Goal: Information Seeking & Learning: Understand process/instructions

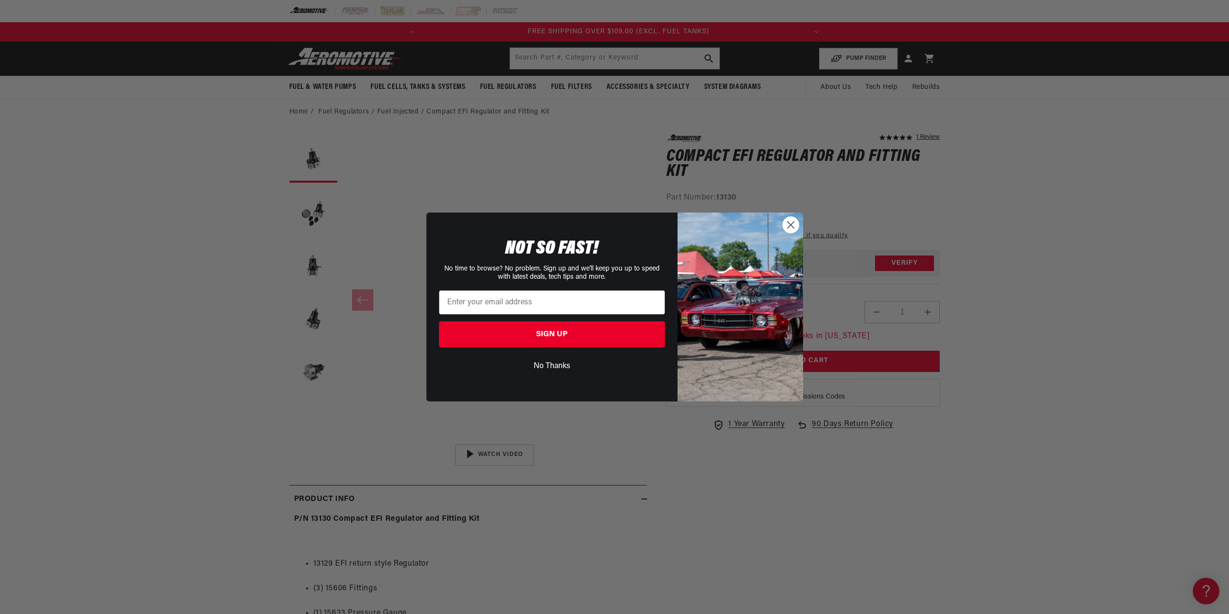
scroll to position [0, 382]
click at [785, 224] on circle "Close dialog" at bounding box center [790, 225] width 16 height 16
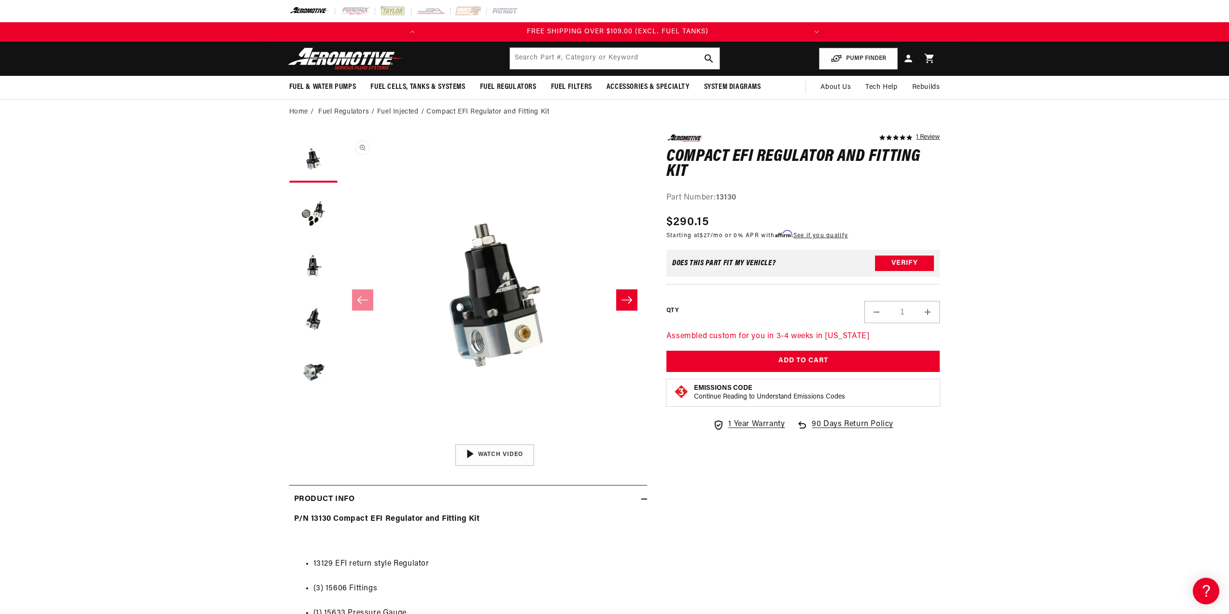
scroll to position [0, 0]
click at [123, 399] on section "5.0 star rating 1 Review Compact EFI Regulator and Fitting Kit Compact EFI Regu…" at bounding box center [614, 468] width 1229 height 687
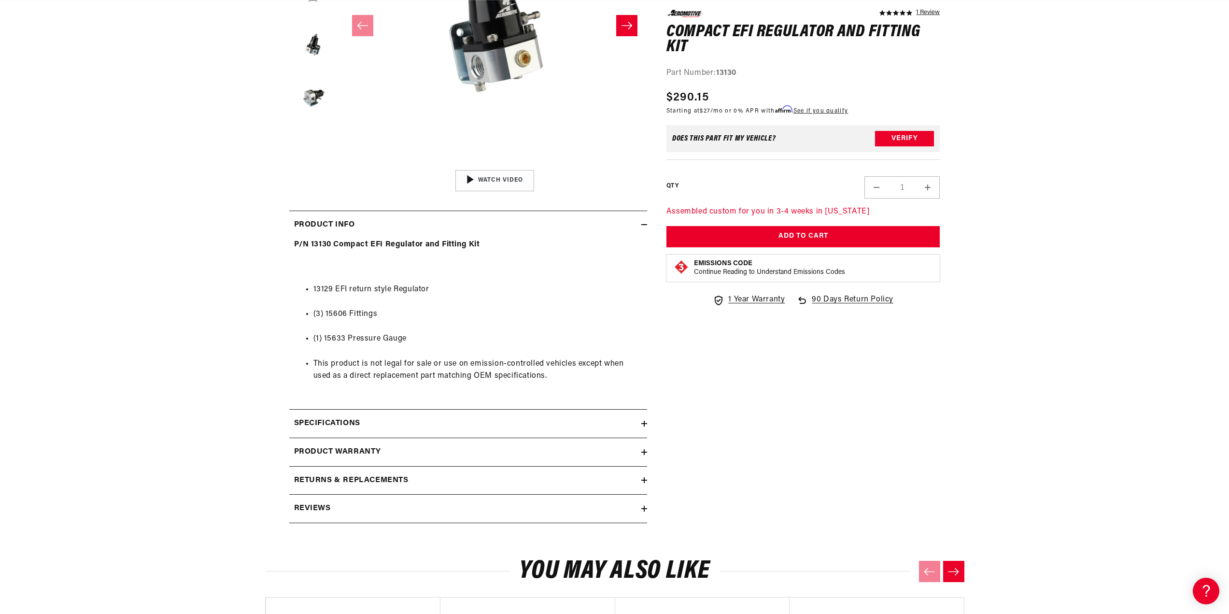
scroll to position [338, 0]
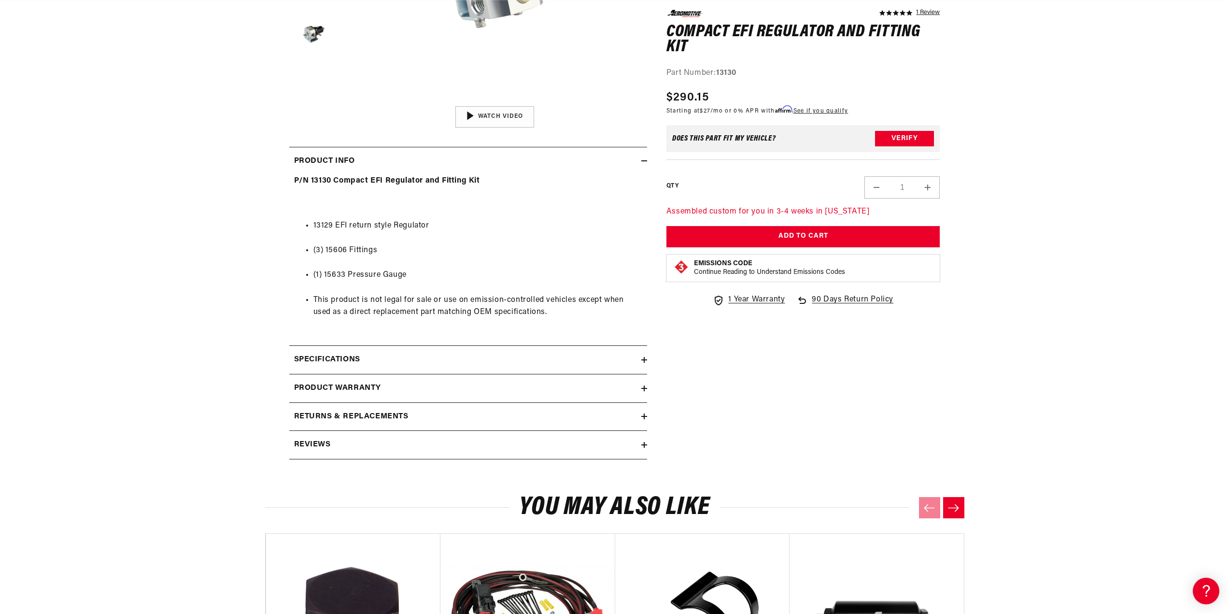
click at [396, 411] on h2 "Returns & replacements" at bounding box center [351, 416] width 114 height 13
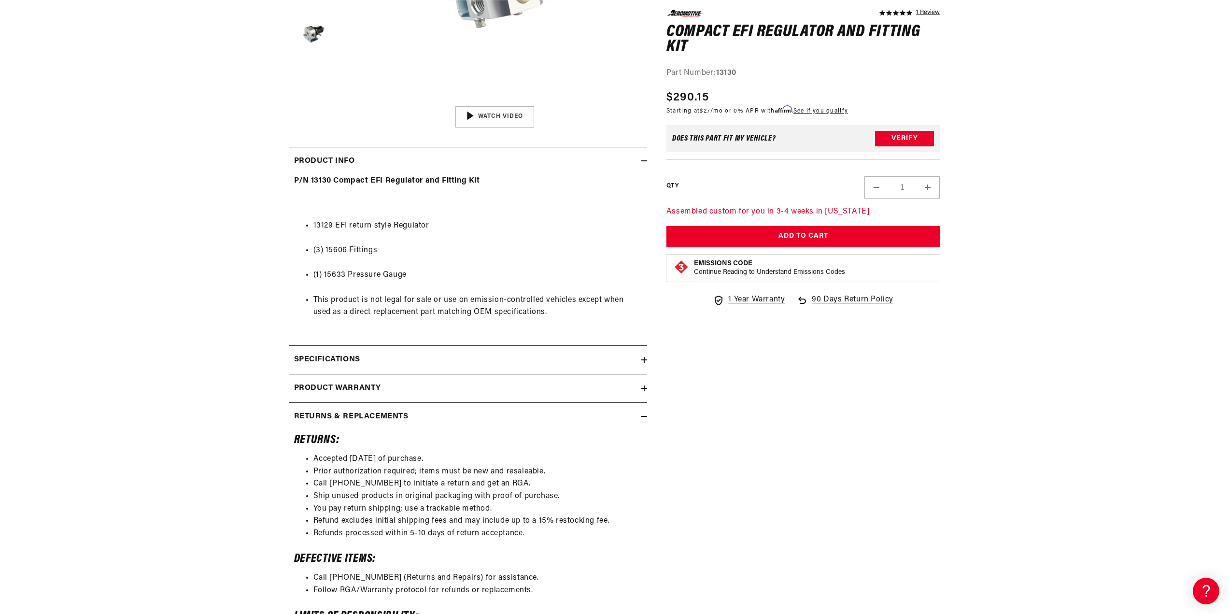
click at [396, 411] on h2 "Returns & replacements" at bounding box center [351, 416] width 114 height 13
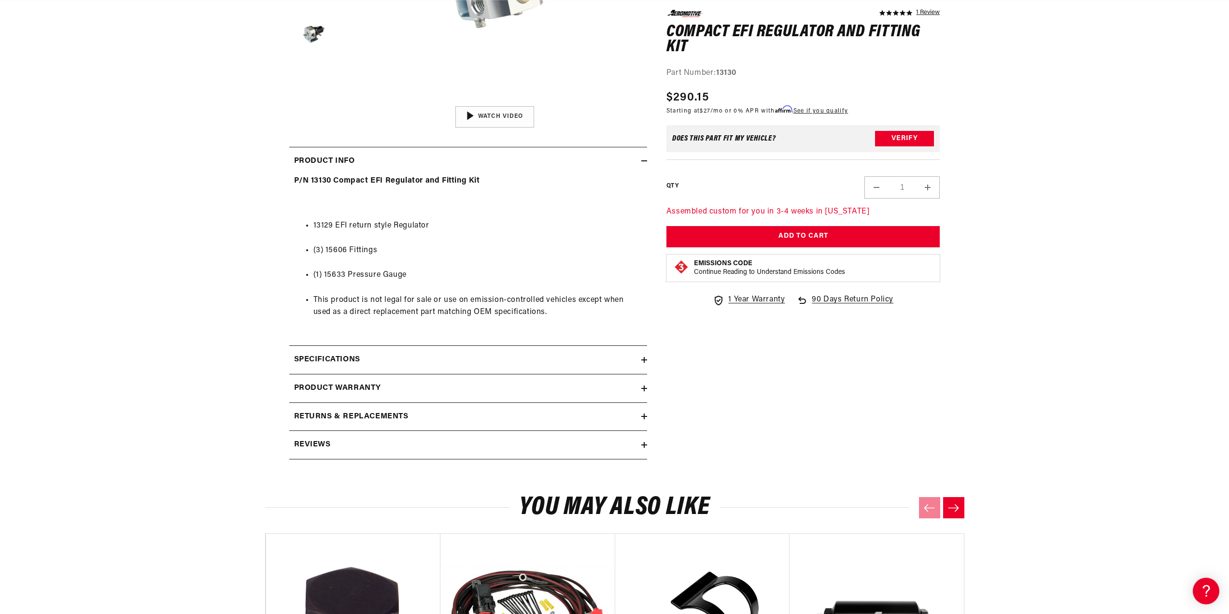
click at [391, 380] on summary "Product warranty" at bounding box center [468, 388] width 358 height 28
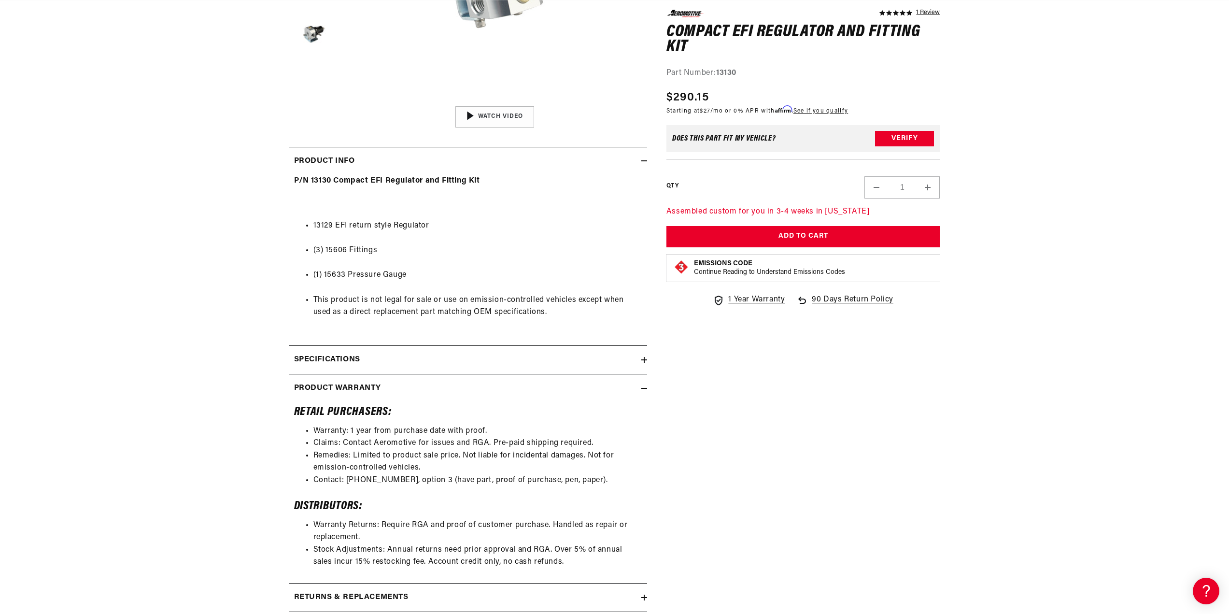
scroll to position [0, 382]
click at [391, 382] on div "Product warranty" at bounding box center [465, 388] width 352 height 13
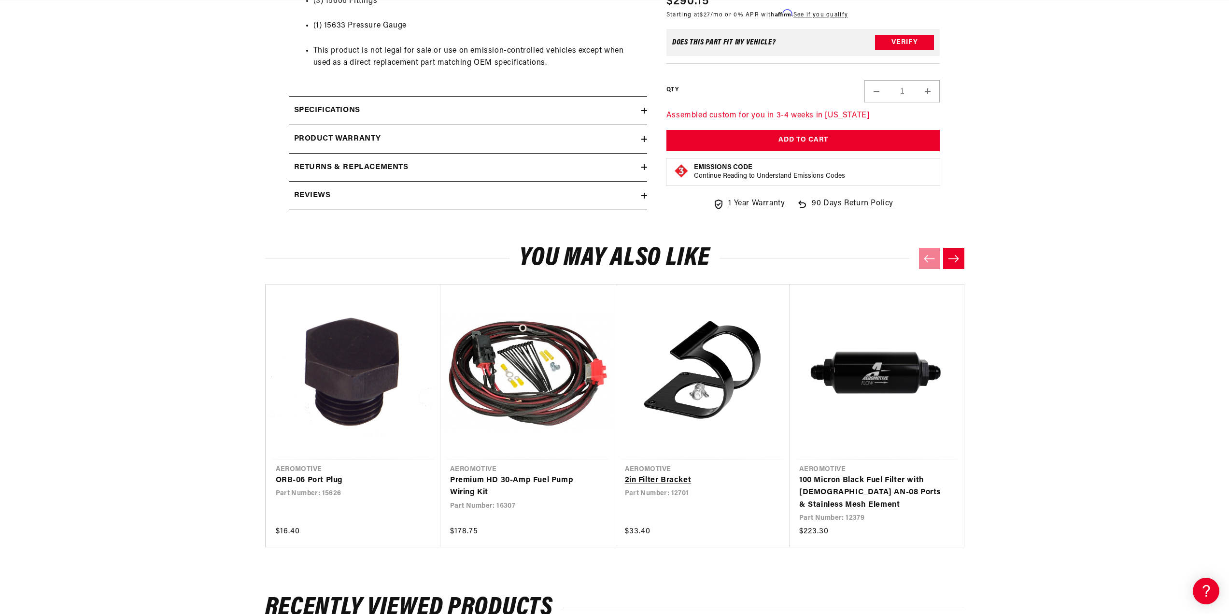
scroll to position [724, 0]
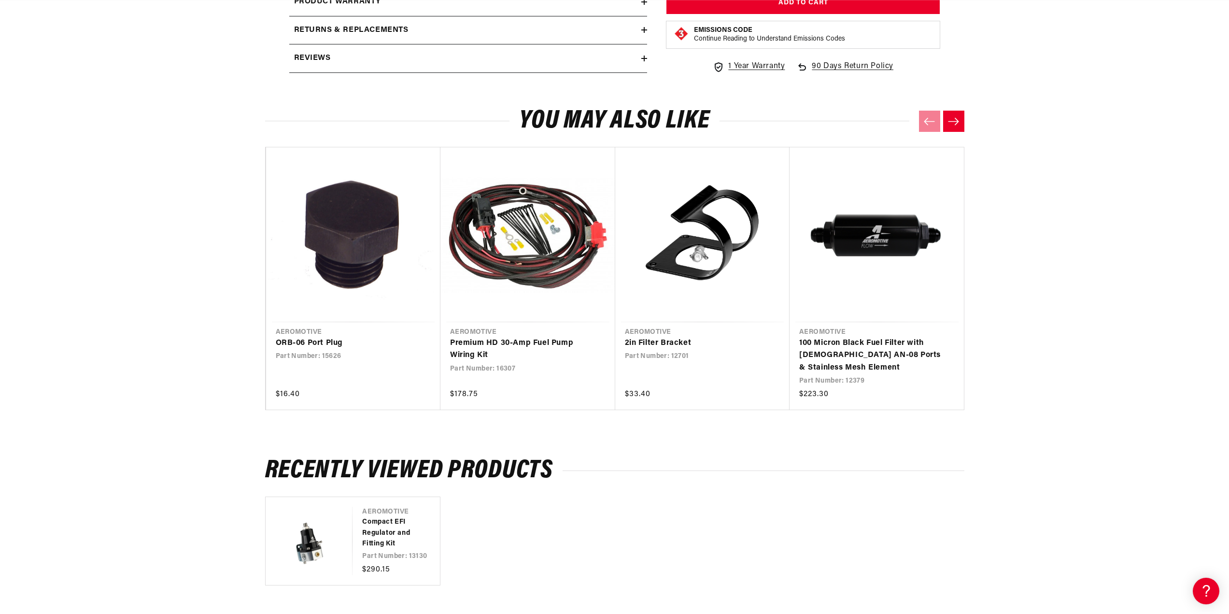
click at [956, 118] on icon "Next slide" at bounding box center [953, 121] width 12 height 8
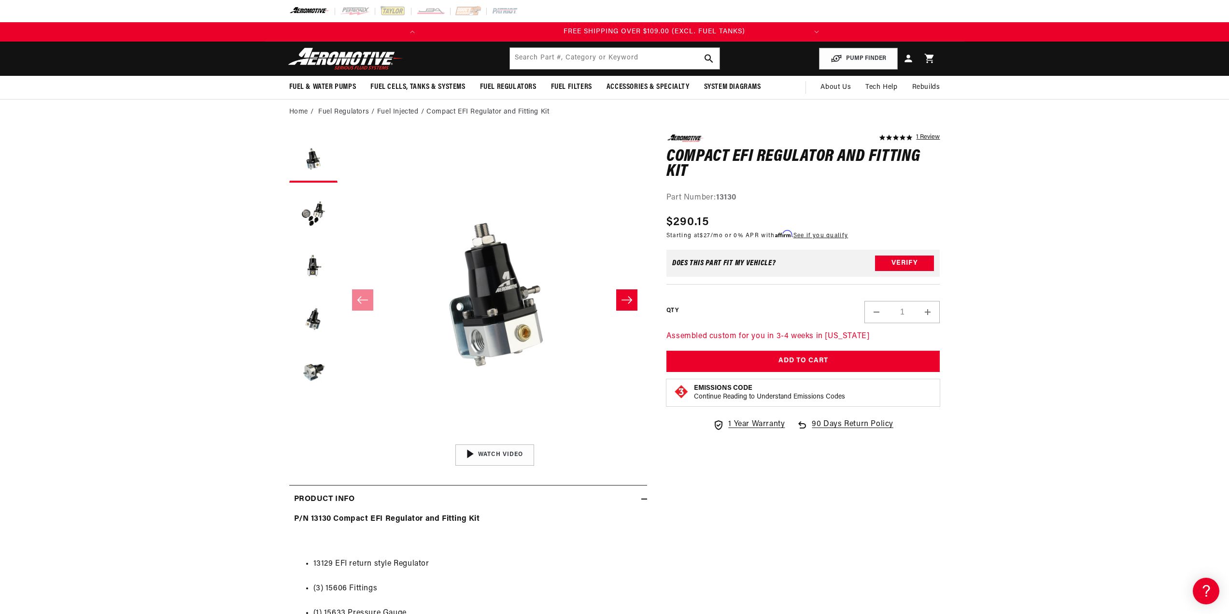
scroll to position [0, 382]
click at [210, 225] on section "5.0 star rating 1 Review Compact EFI Regulator and Fitting Kit Compact EFI Regu…" at bounding box center [614, 468] width 1229 height 687
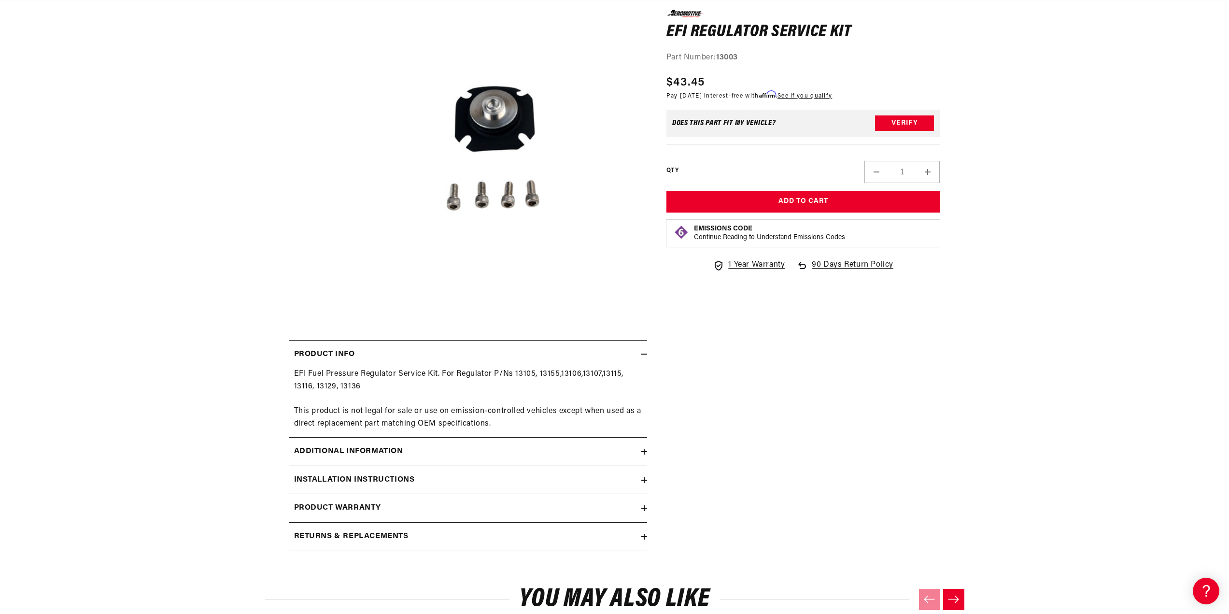
click at [635, 454] on div "Additional information" at bounding box center [465, 451] width 352 height 13
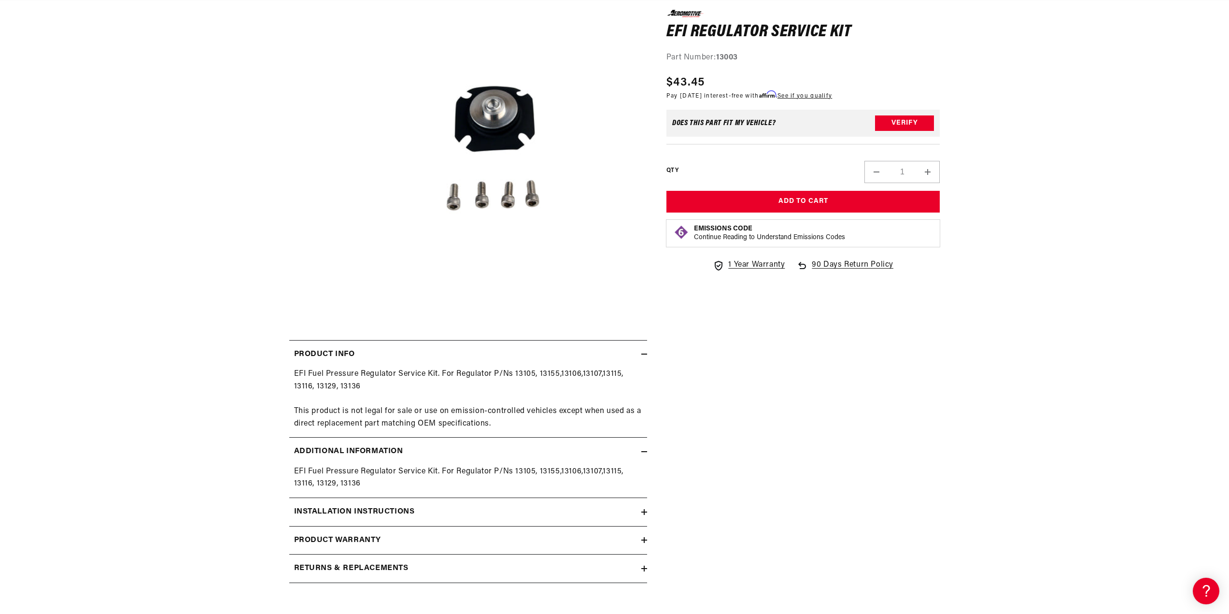
scroll to position [0, 382]
click at [635, 454] on div "Additional information" at bounding box center [465, 451] width 352 height 13
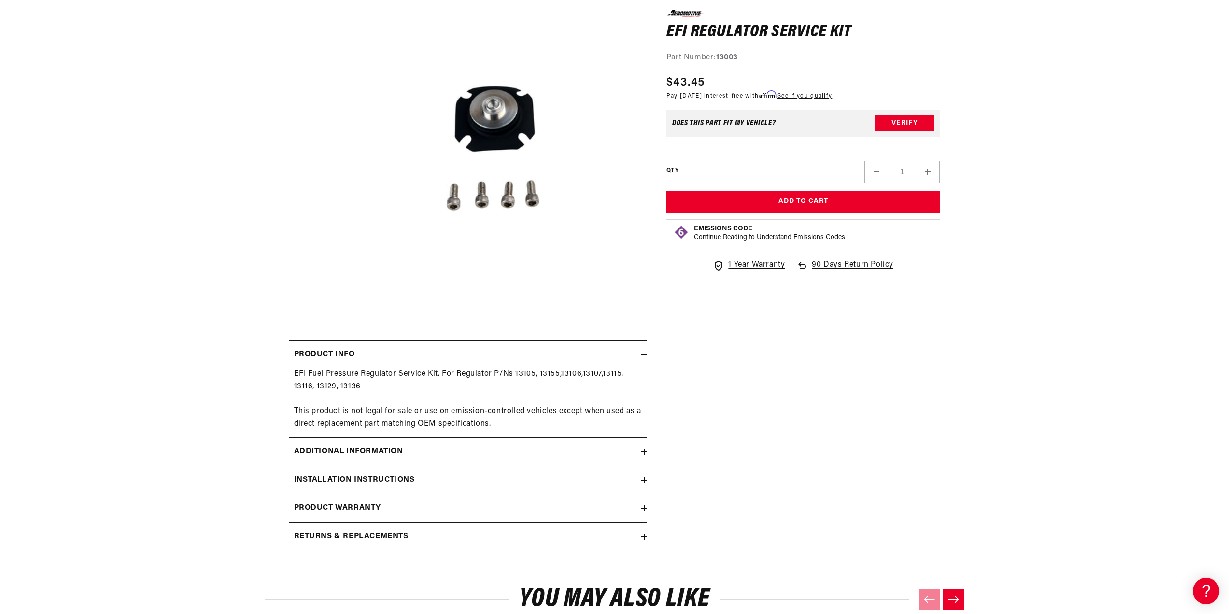
click at [619, 481] on div "Installation Instructions" at bounding box center [465, 480] width 352 height 13
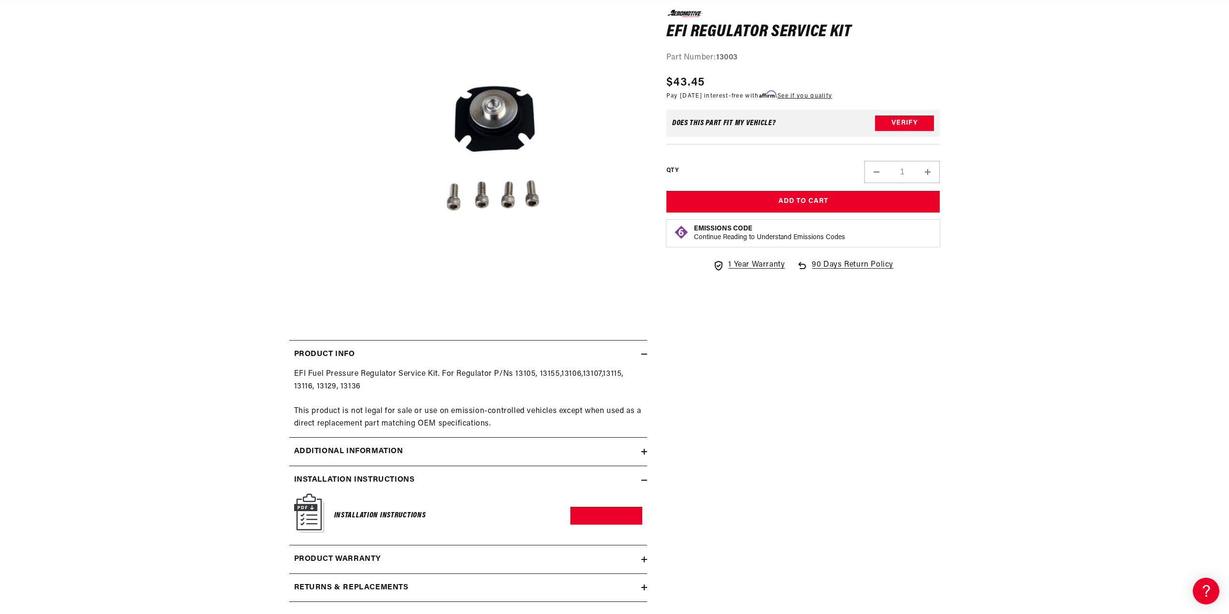
click at [619, 481] on div "Installation Instructions" at bounding box center [465, 480] width 352 height 13
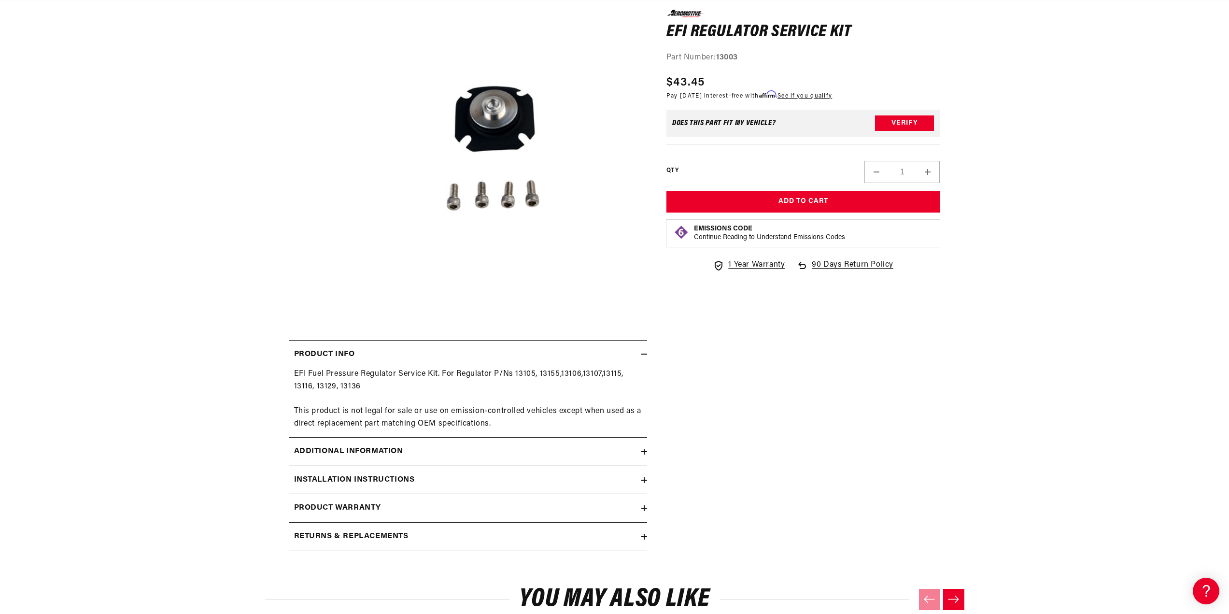
drag, startPoint x: 611, startPoint y: 472, endPoint x: 584, endPoint y: 485, distance: 30.0
click at [611, 472] on summary "Installation Instructions" at bounding box center [468, 480] width 358 height 28
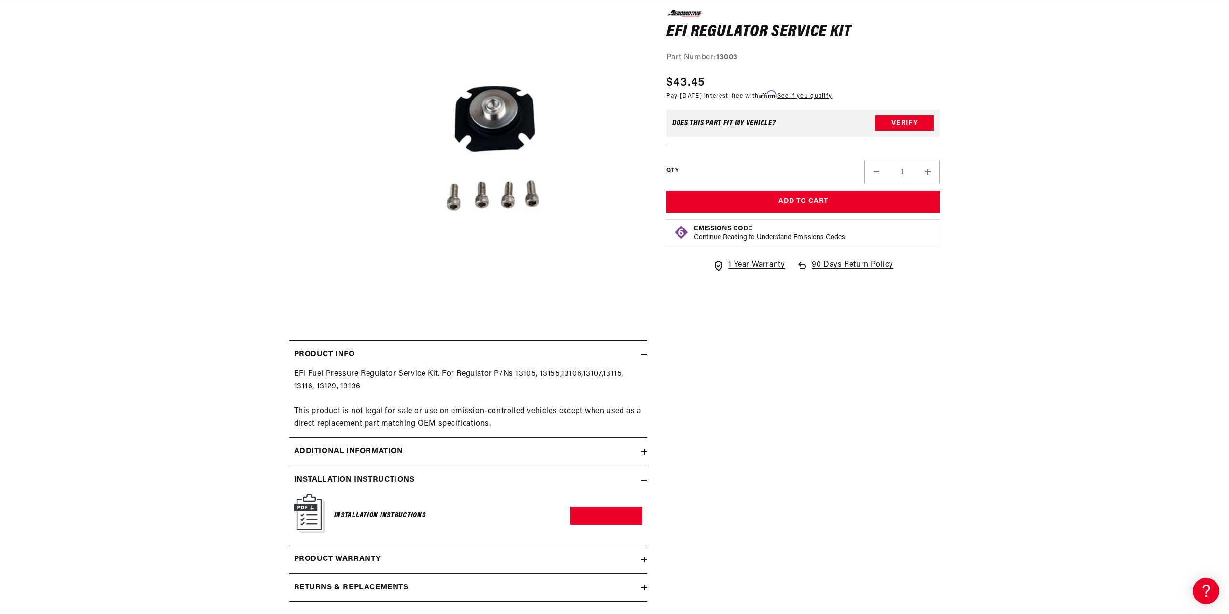
scroll to position [193, 0]
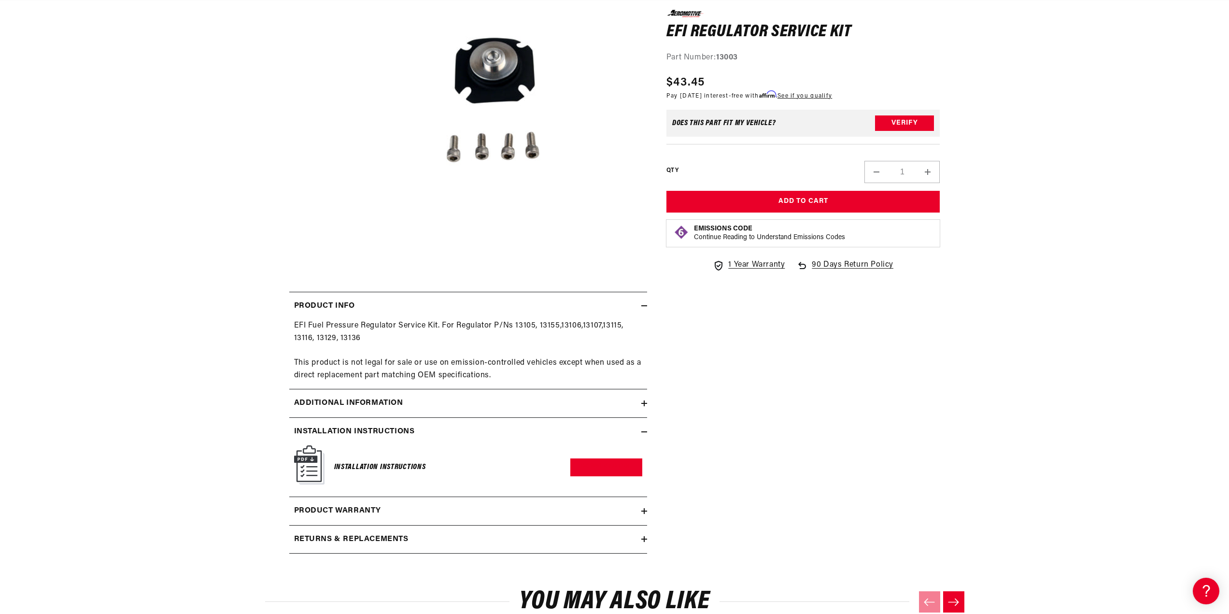
click at [577, 538] on div "Returns & replacements" at bounding box center [465, 539] width 352 height 13
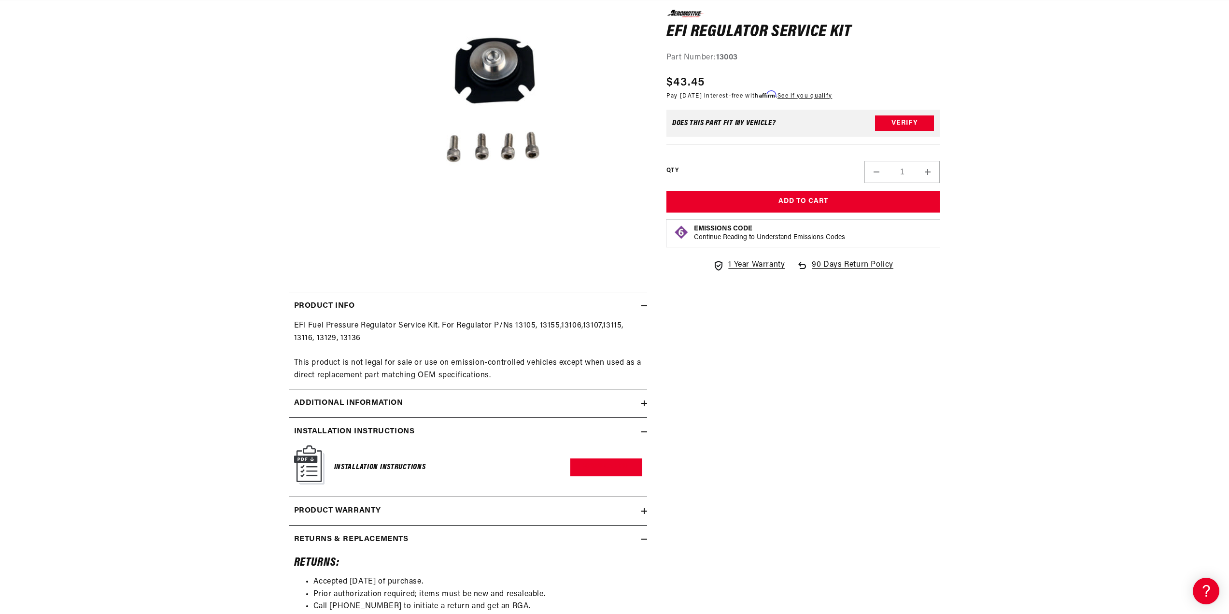
click at [577, 536] on div "Returns & replacements" at bounding box center [465, 539] width 352 height 13
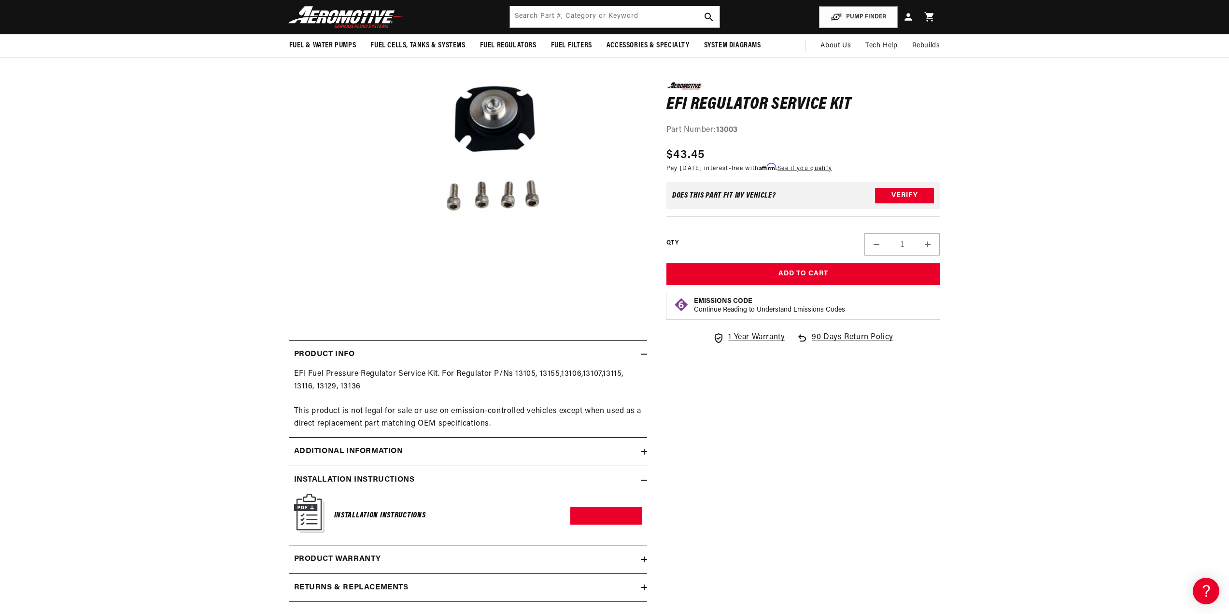
scroll to position [0, 0]
